Goal: Task Accomplishment & Management: Use online tool/utility

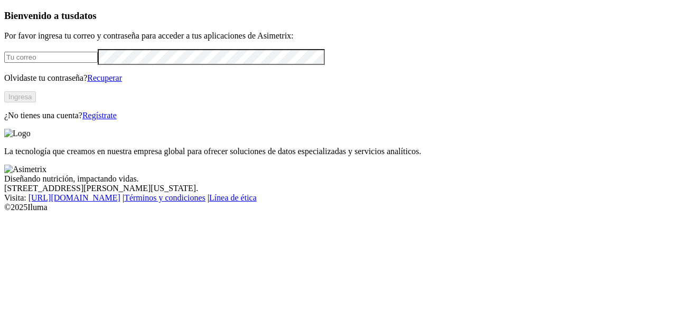
click at [67, 64] on form at bounding box center [338, 56] width 668 height 15
click at [64, 63] on input "email" at bounding box center [51, 57] width 94 height 11
type input "[PERSON_NAME][EMAIL_ADDRESS][DOMAIN_NAME]"
click input "submit" at bounding box center [0, 0] width 0 height 0
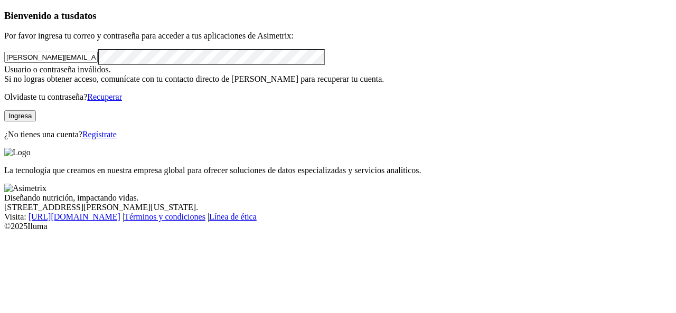
click at [4, 89] on div "Bienvenido a tus datos Por favor ingresa tu correo y contraseña para acceder a …" at bounding box center [338, 74] width 668 height 129
click input "submit" at bounding box center [0, 0] width 0 height 0
